Goal: Navigation & Orientation: Find specific page/section

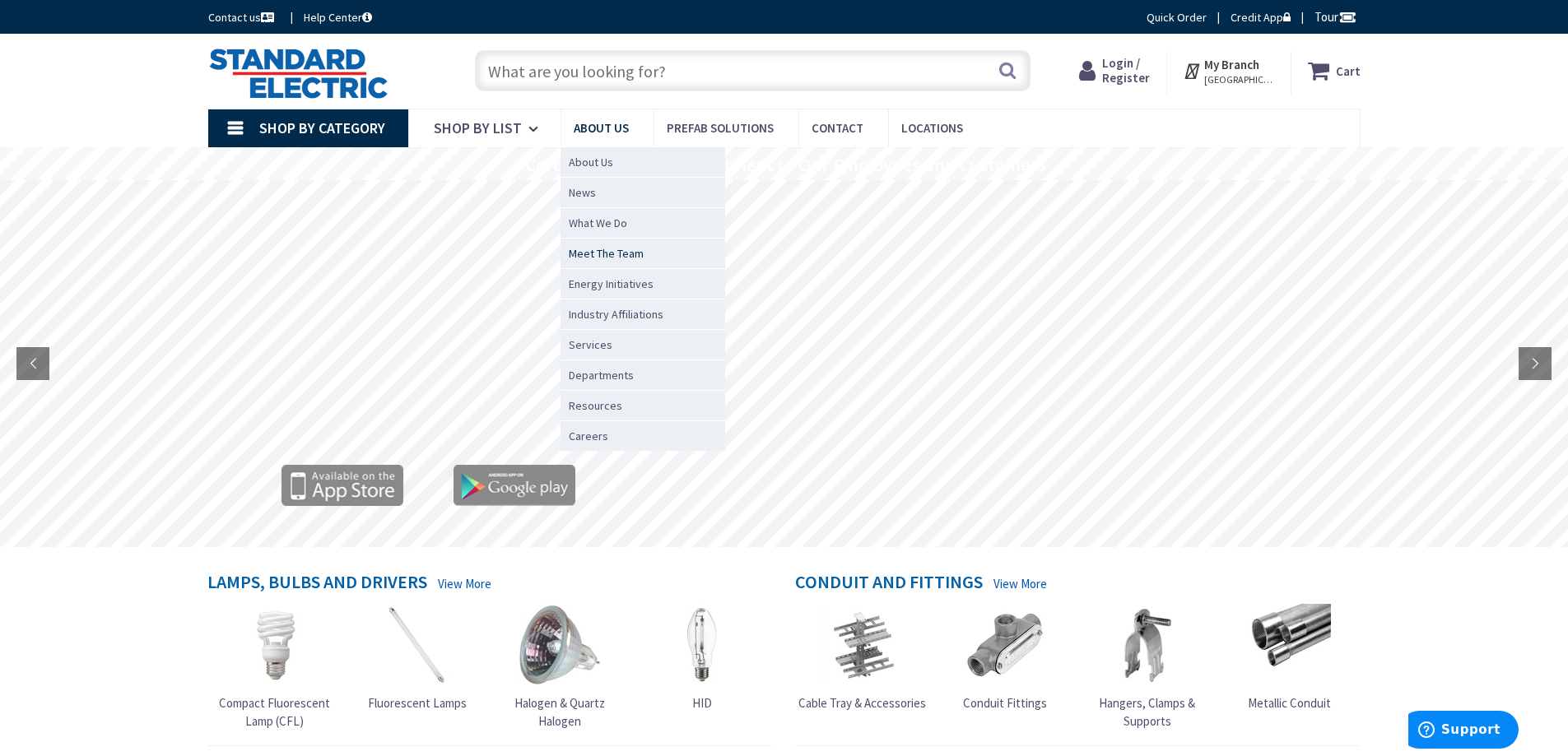
click at [621, 249] on span "Meet The Team" at bounding box center [605, 254] width 75 height 17
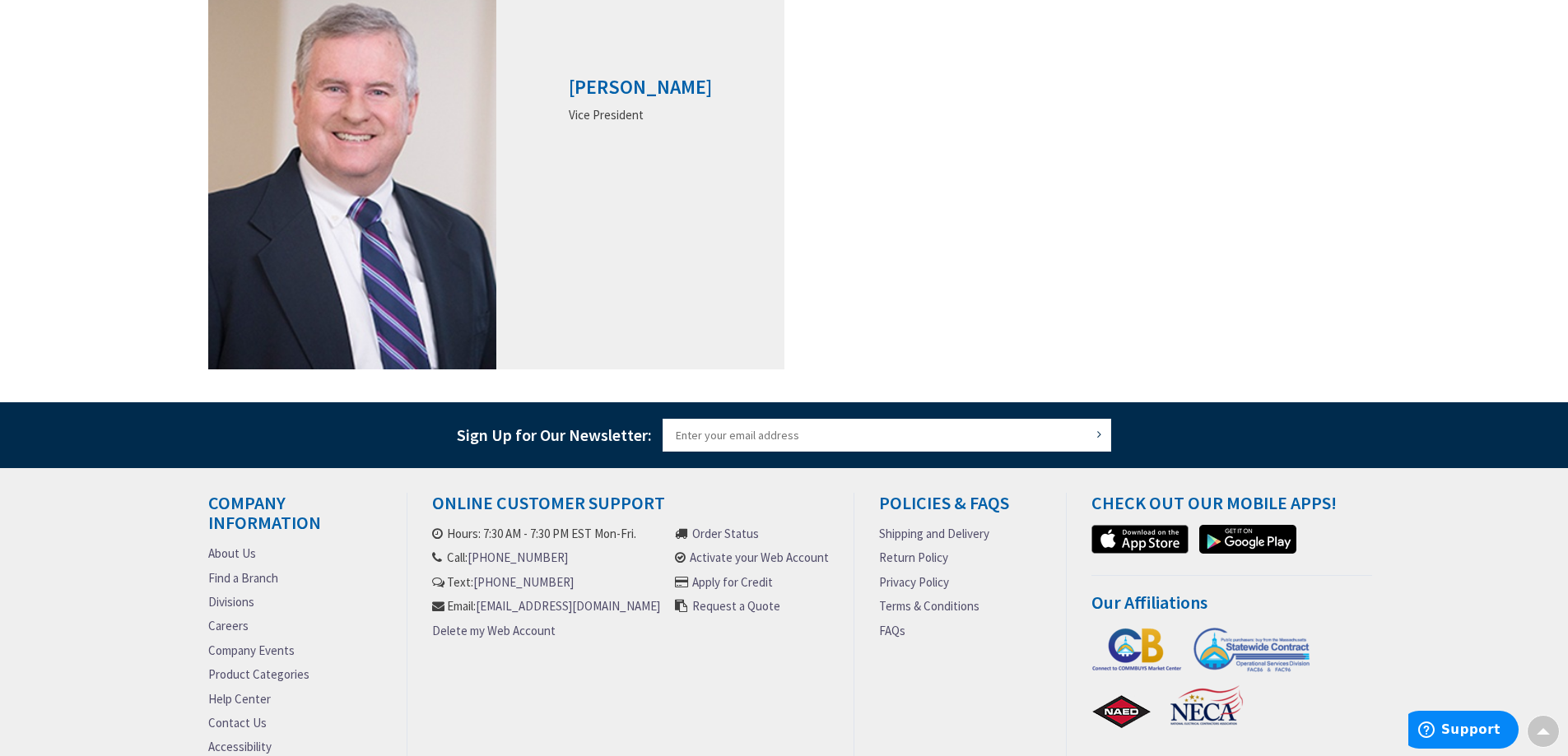
scroll to position [740, 0]
